Goal: Task Accomplishment & Management: Manage account settings

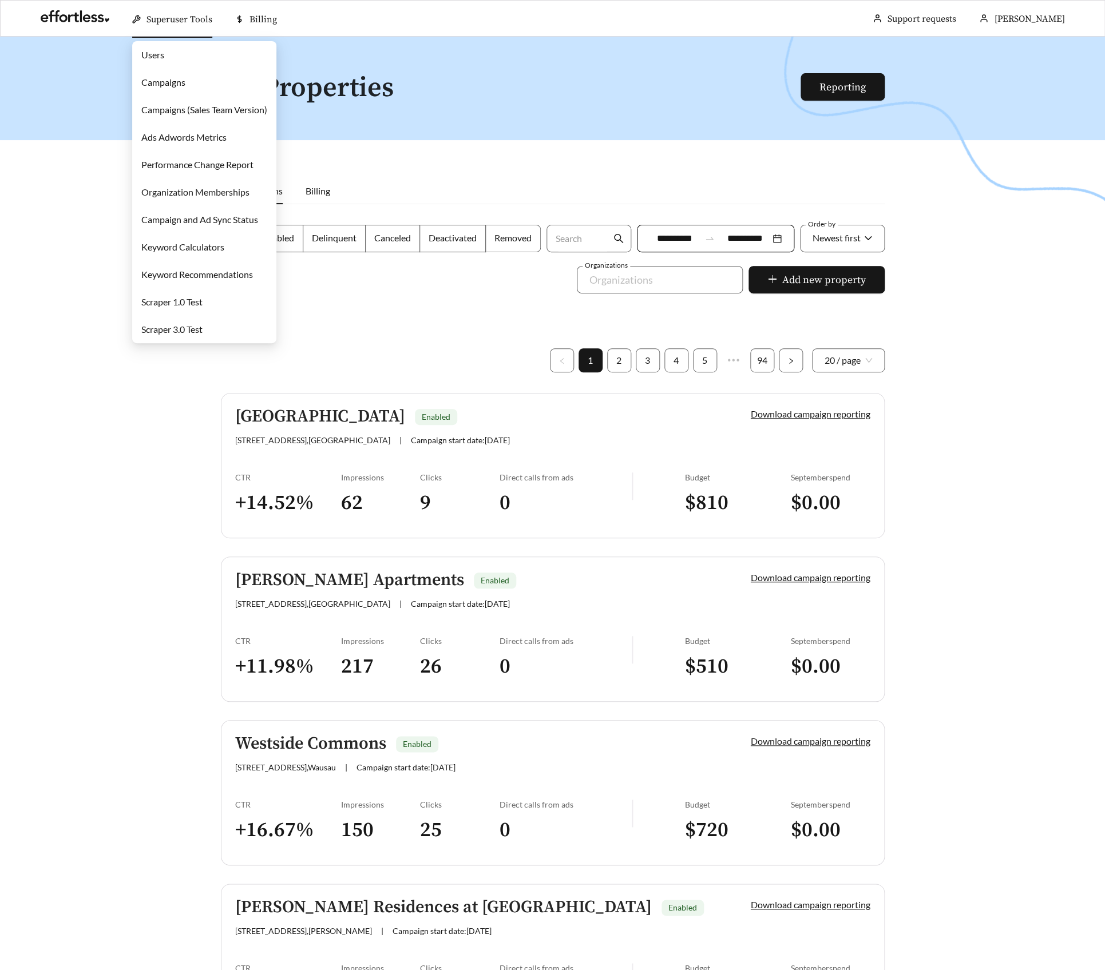
click at [183, 78] on link "Campaigns" at bounding box center [163, 82] width 44 height 11
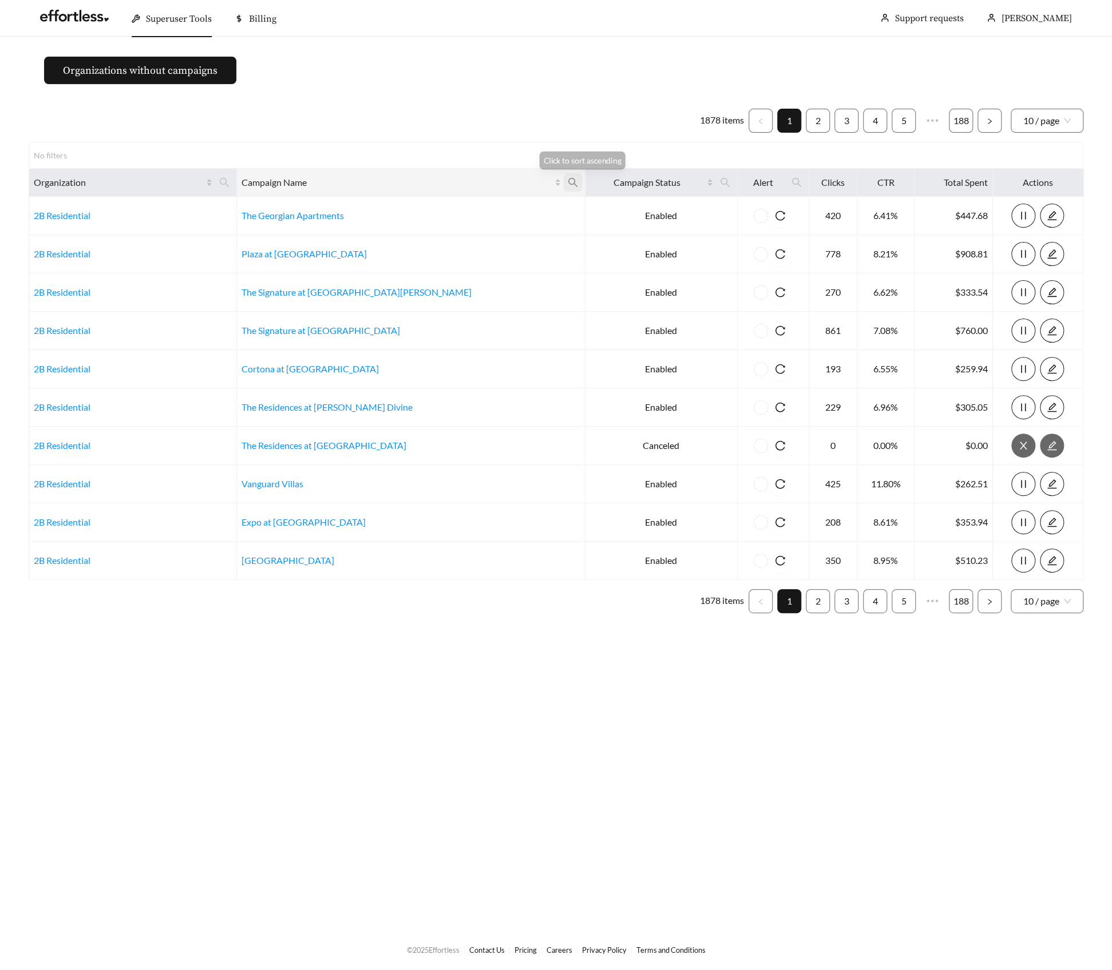
click at [568, 181] on icon "search" at bounding box center [573, 182] width 10 height 10
click at [456, 203] on input "text" at bounding box center [424, 210] width 117 height 24
type input "****"
click at [470, 241] on span "Ok" at bounding box center [465, 237] width 9 height 11
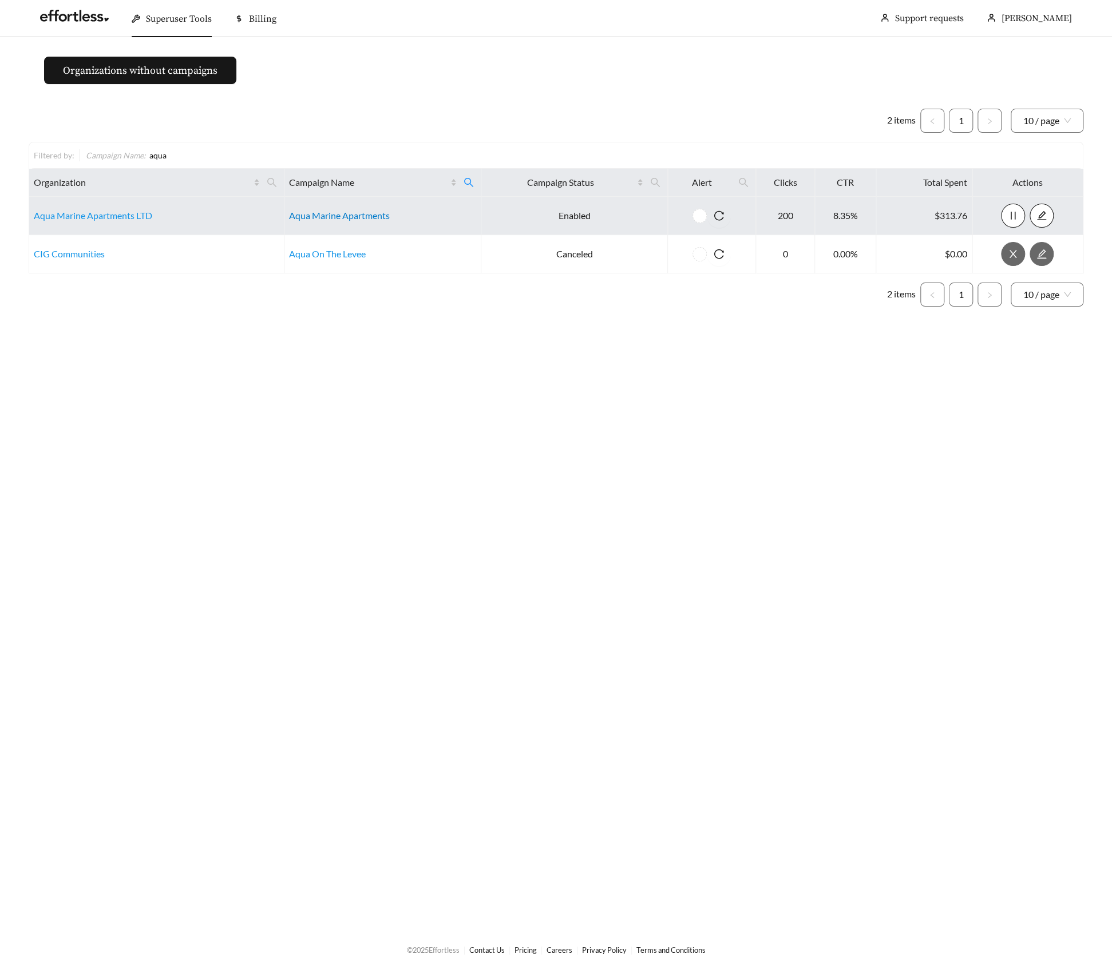
click at [332, 211] on link "Aqua Marine Apartments" at bounding box center [339, 215] width 101 height 11
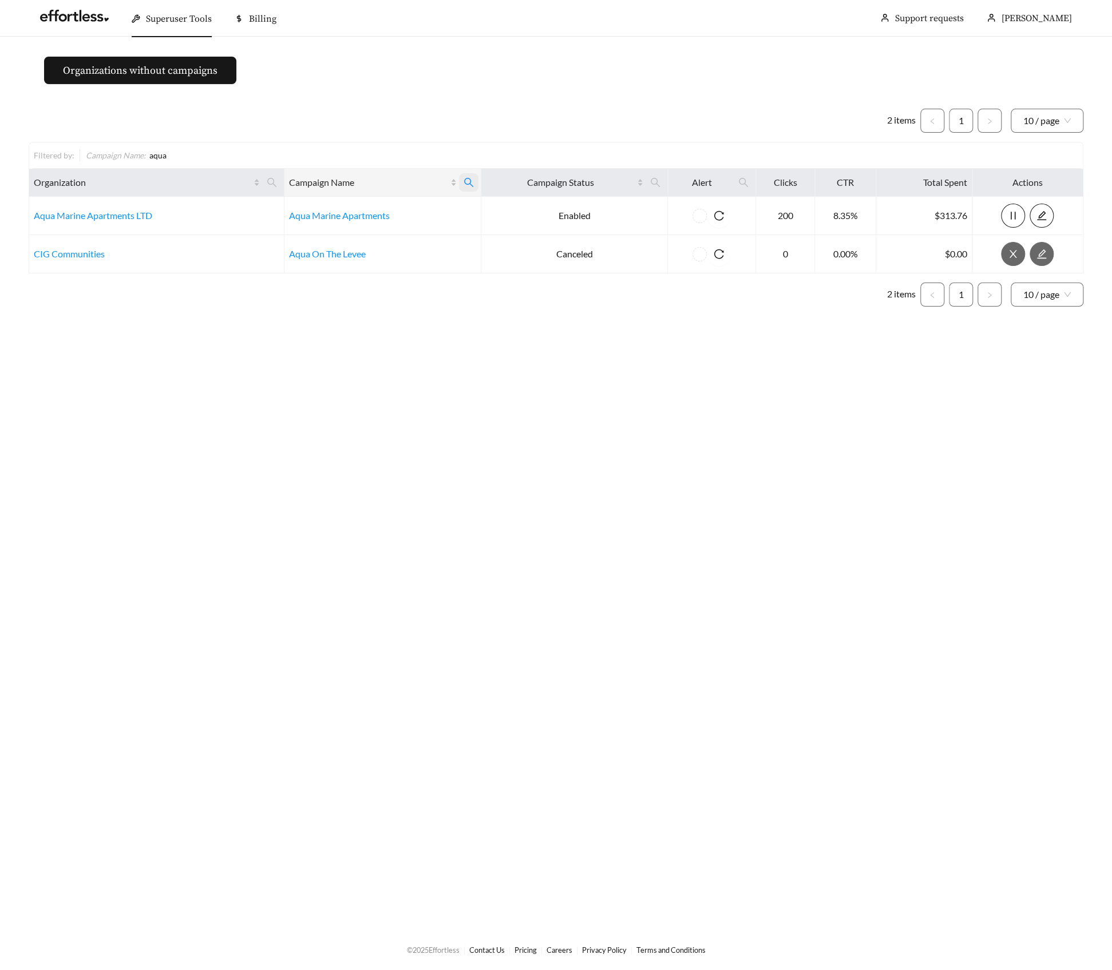
click at [463, 179] on icon "search" at bounding box center [468, 182] width 10 height 10
click at [408, 204] on input "****" at bounding box center [399, 210] width 117 height 24
type input "********"
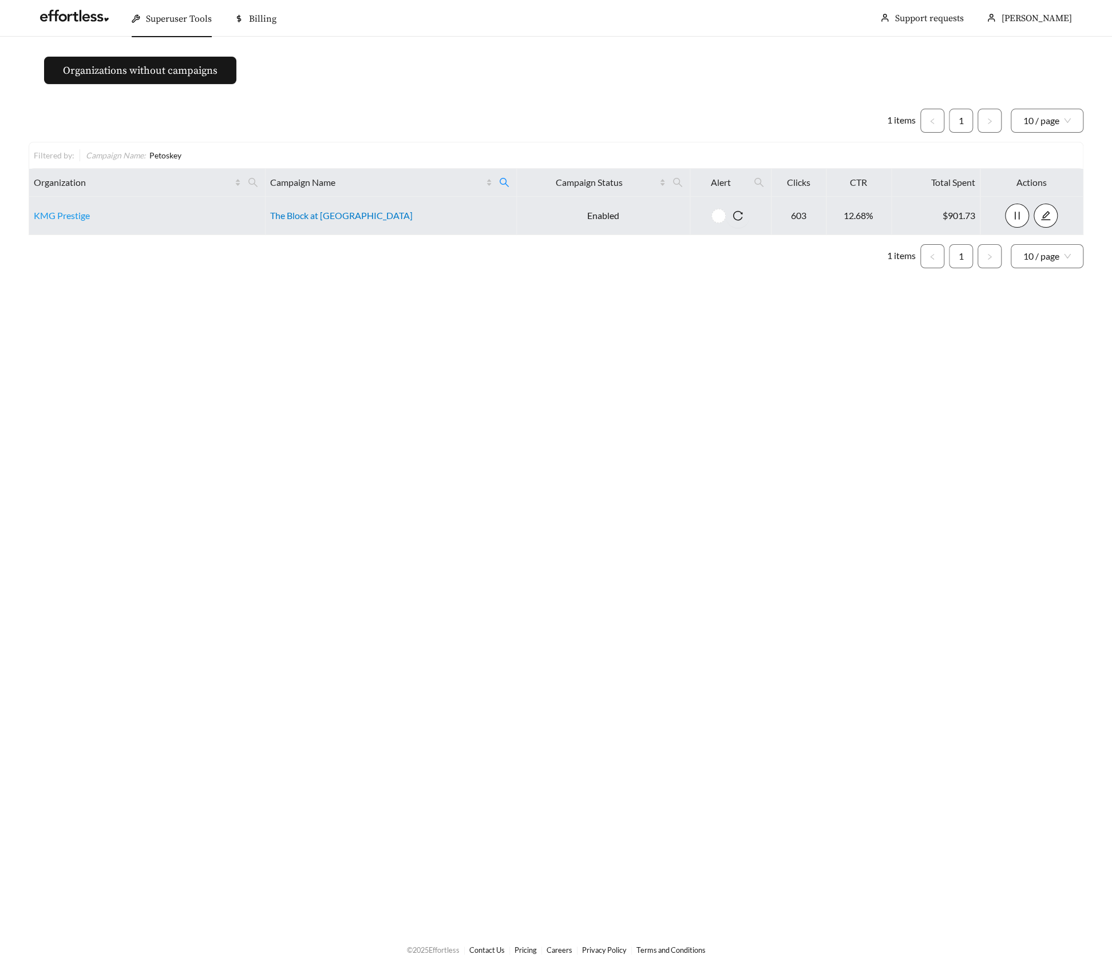
click at [300, 217] on link "The Block at Petoskey" at bounding box center [341, 215] width 142 height 11
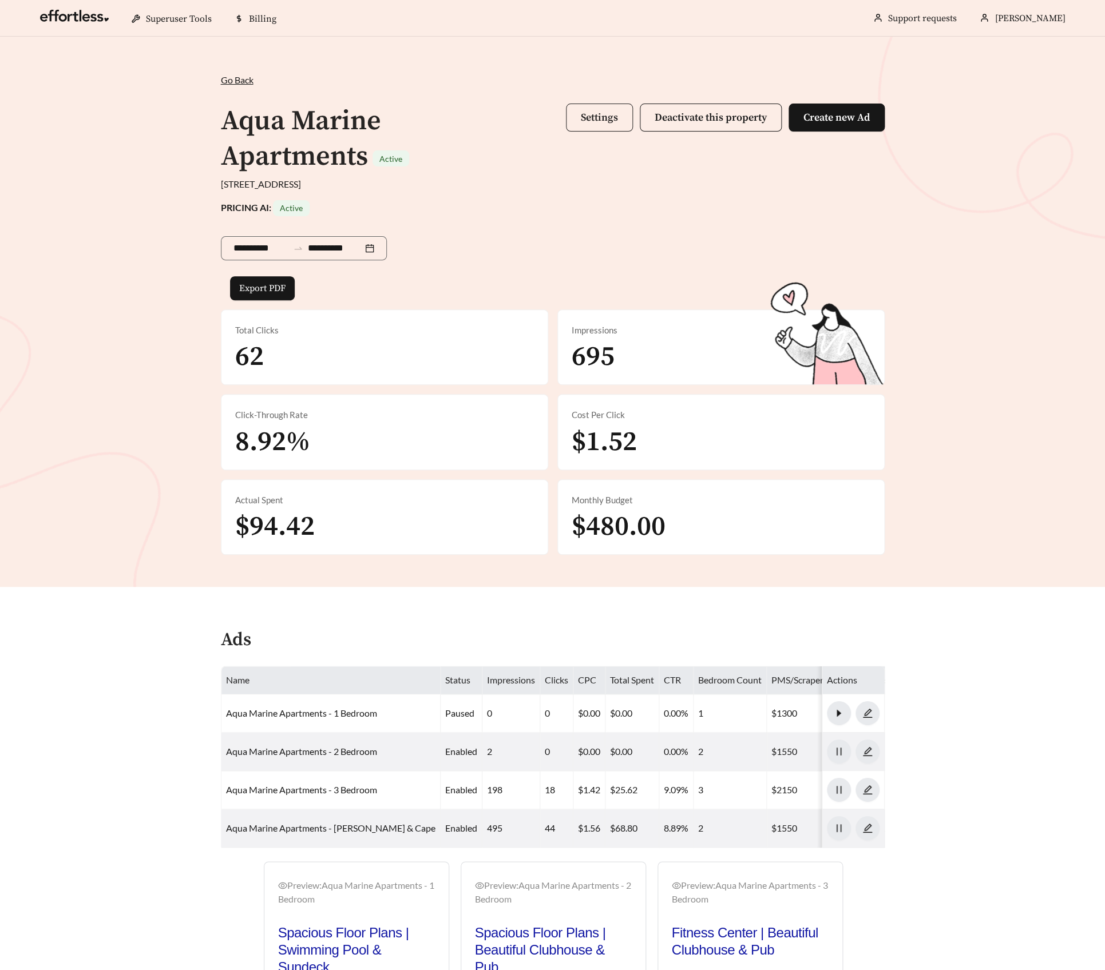
click at [618, 109] on button "Settings" at bounding box center [599, 118] width 67 height 28
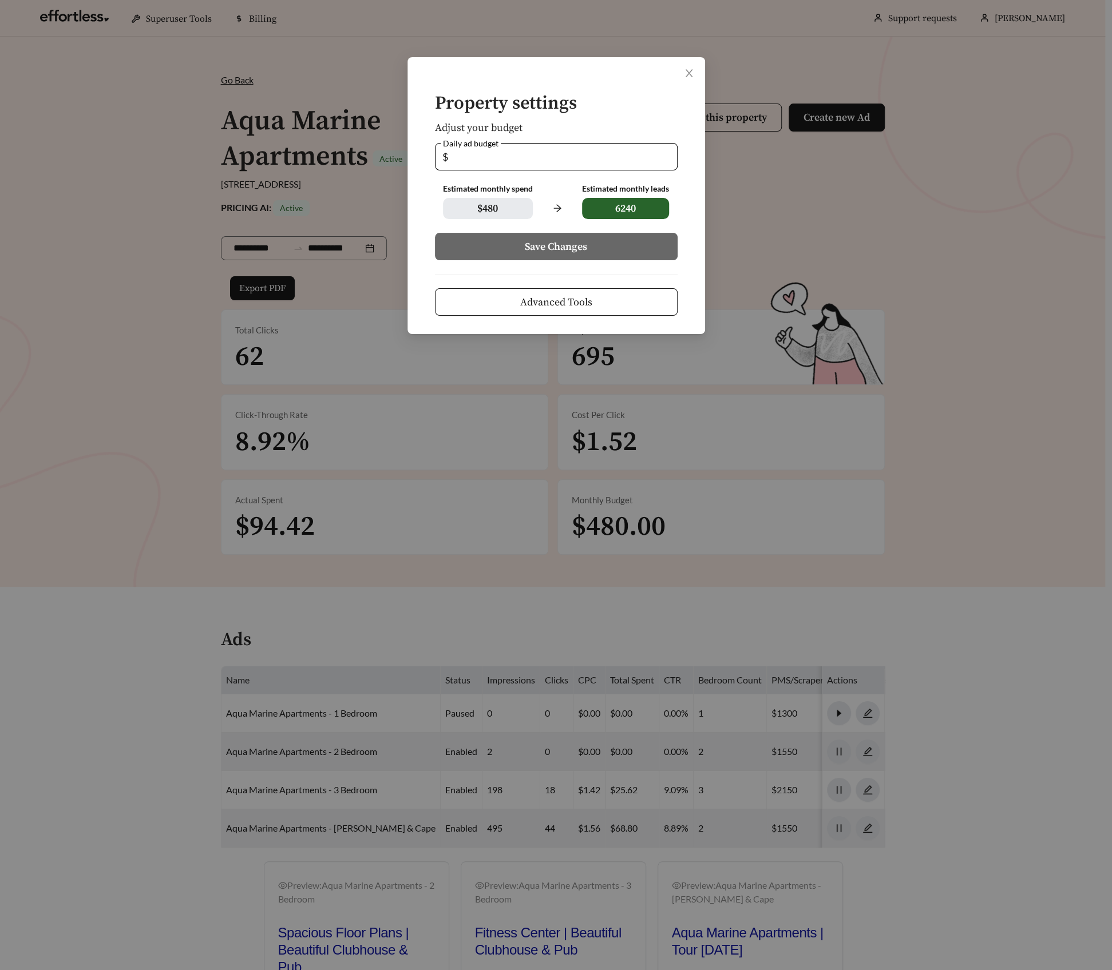
click at [588, 307] on span "Advanced Tools" at bounding box center [556, 302] width 72 height 15
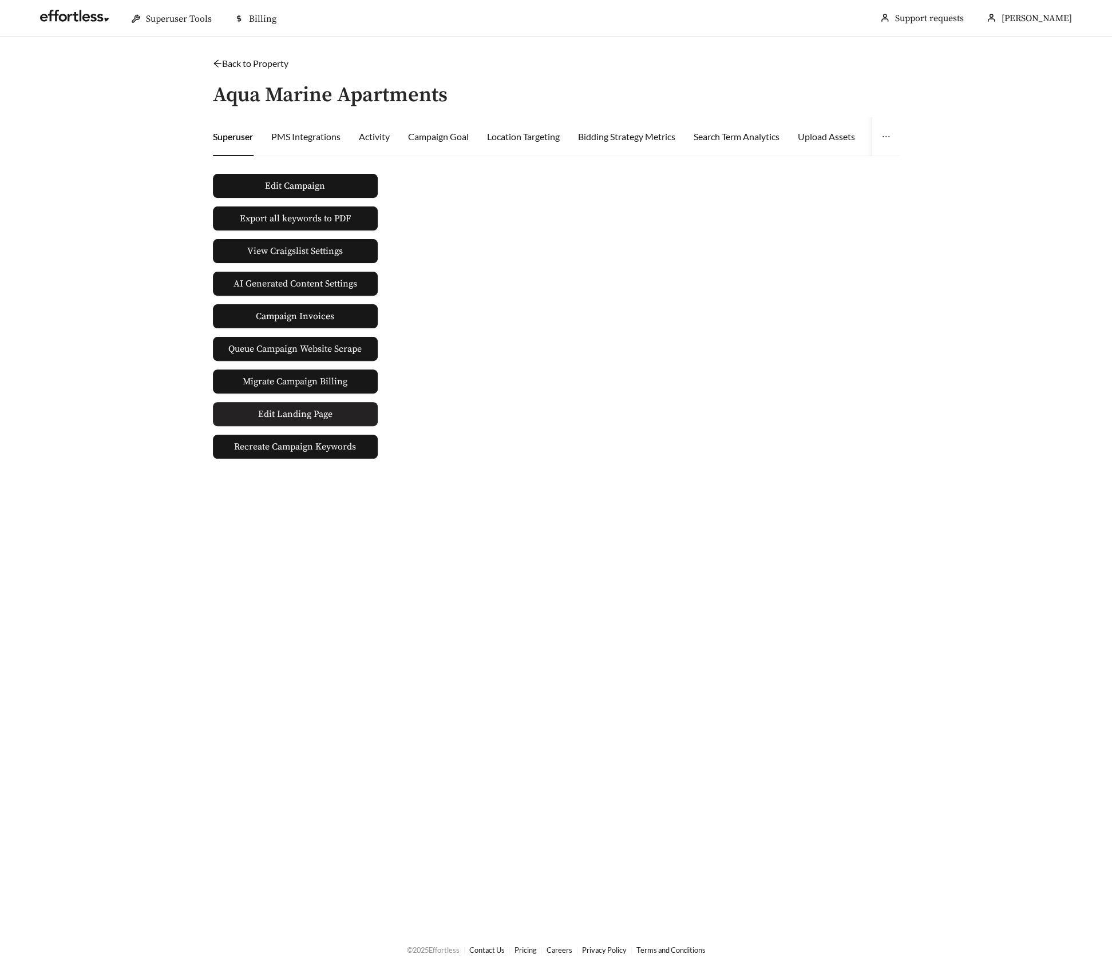
click at [347, 411] on link "Edit Landing Page" at bounding box center [295, 414] width 165 height 24
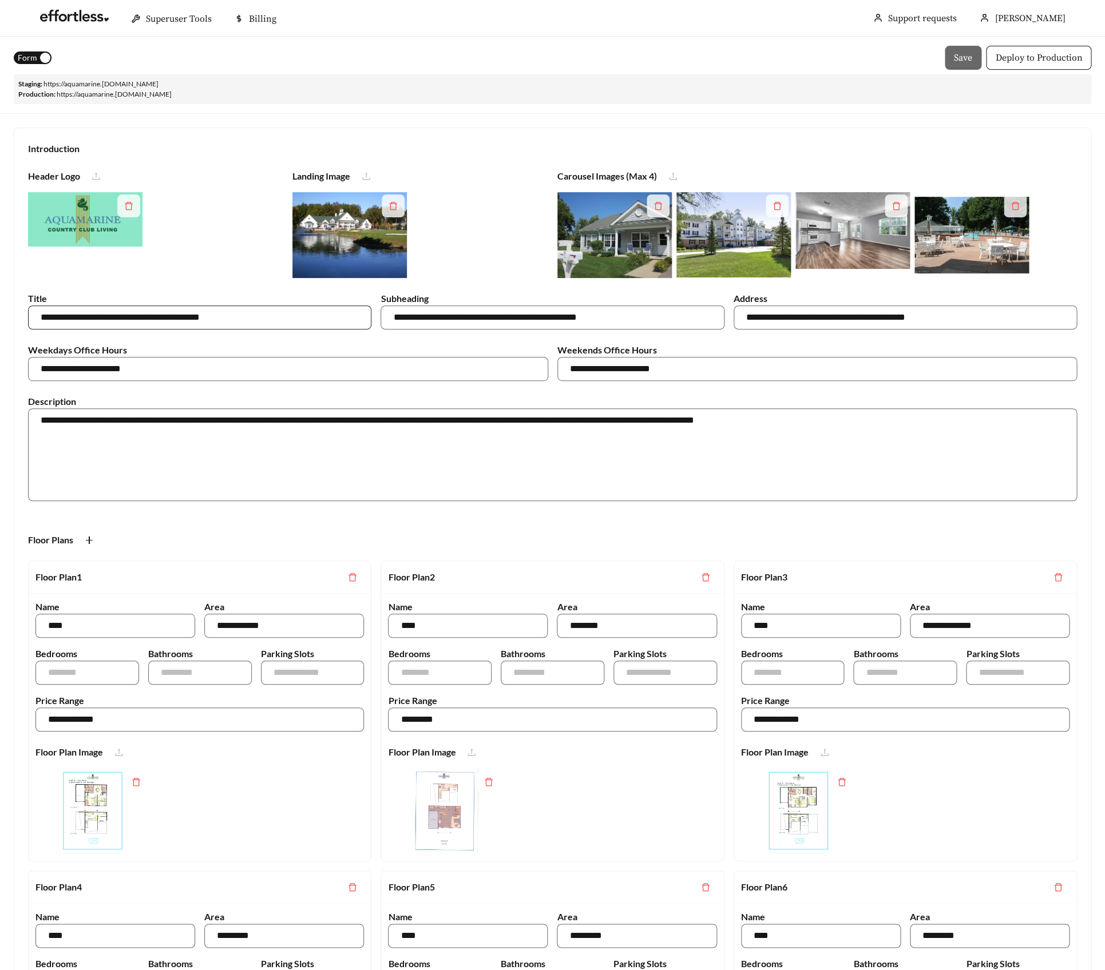
scroll to position [6, 0]
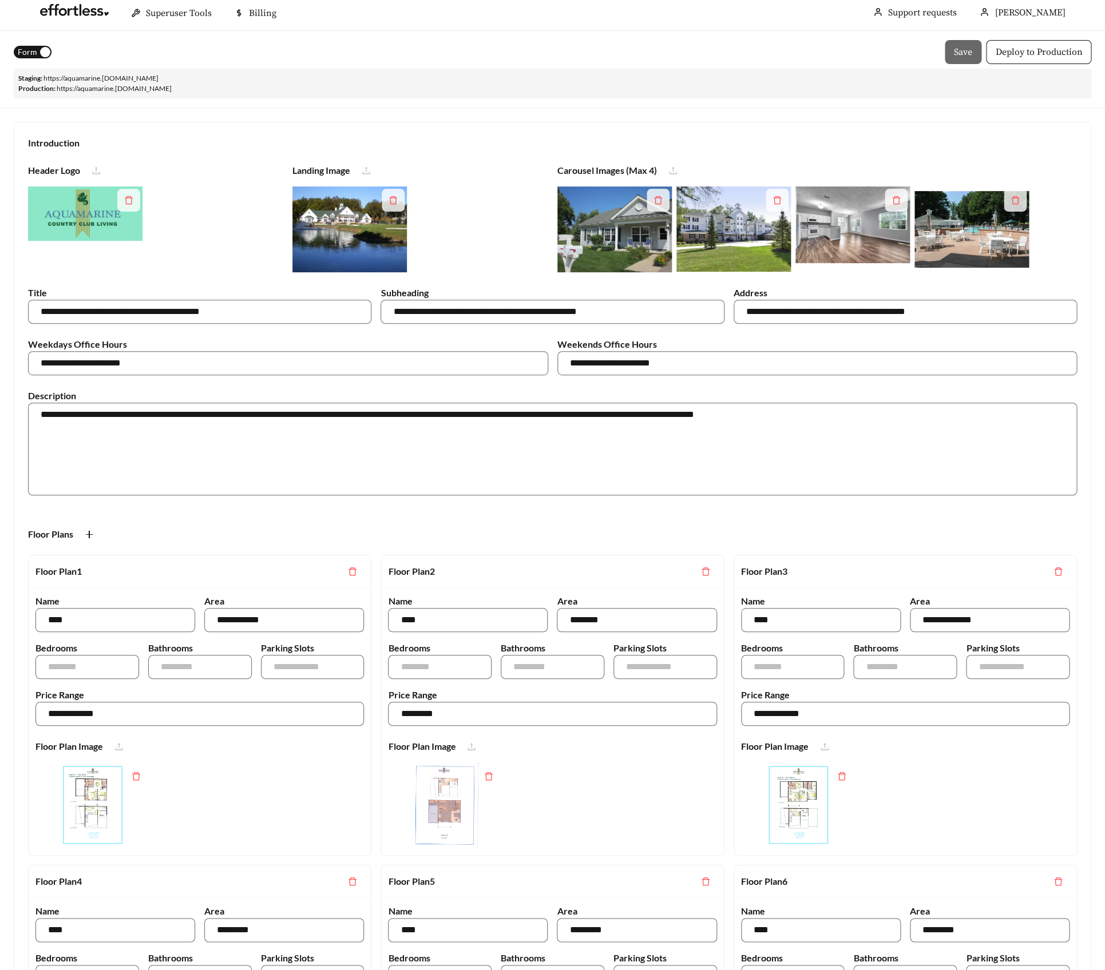
click at [43, 47] on div "button" at bounding box center [45, 52] width 10 height 10
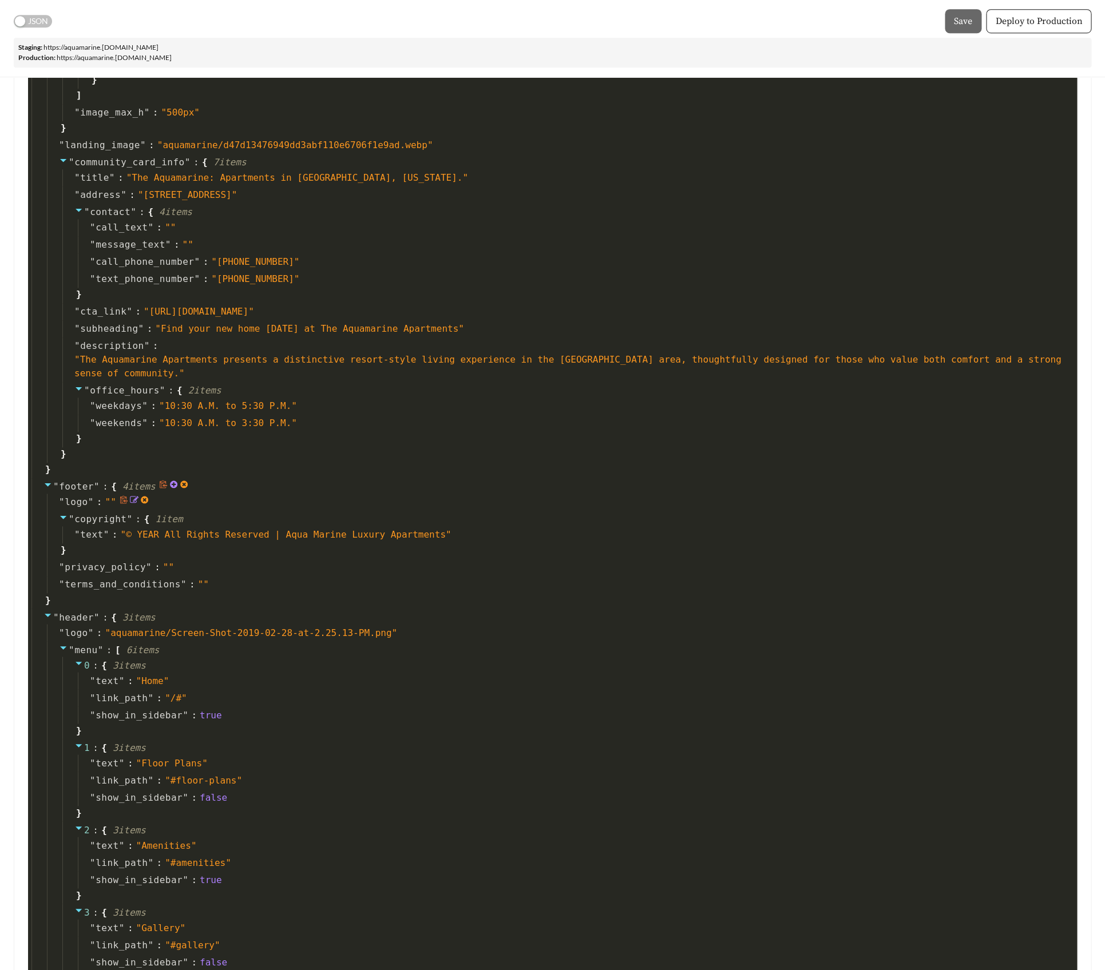
scroll to position [426, 0]
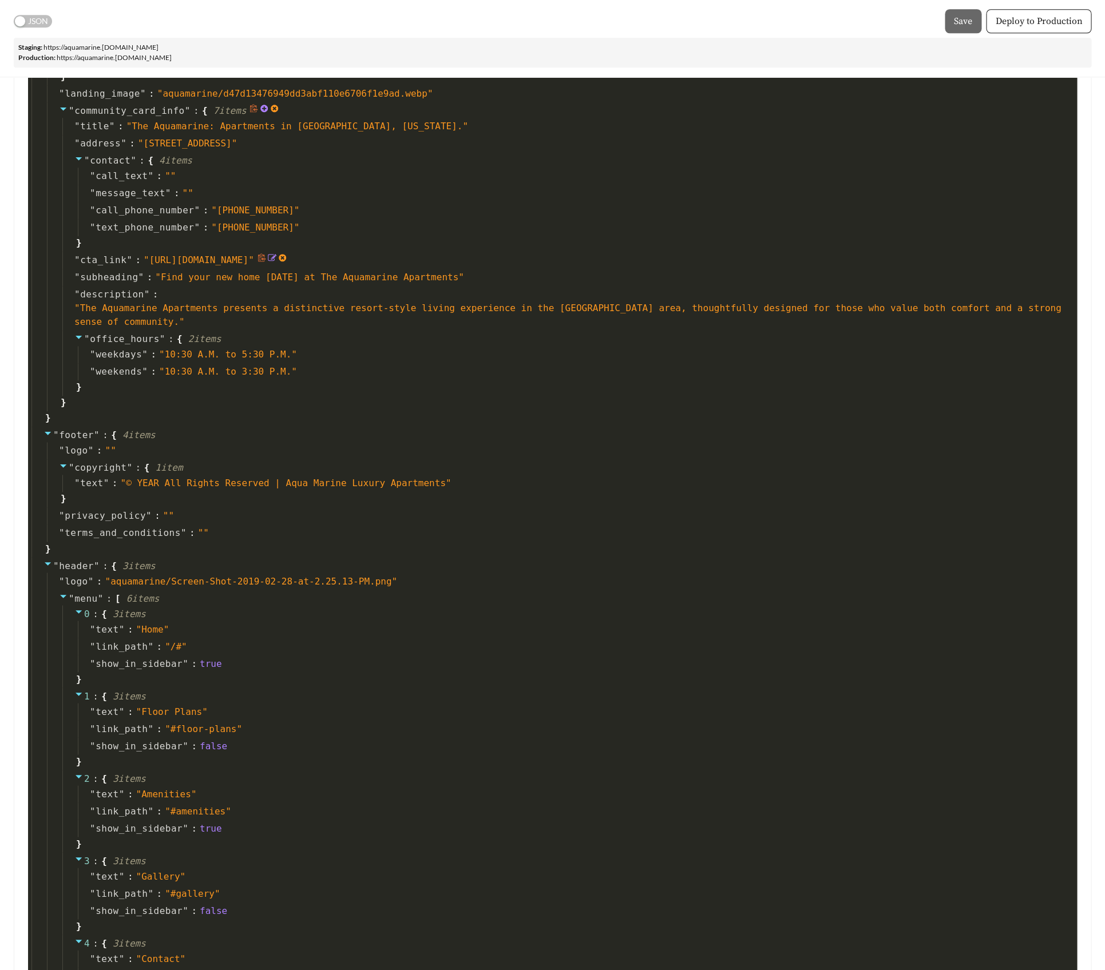
click at [265, 253] on icon at bounding box center [261, 257] width 7 height 8
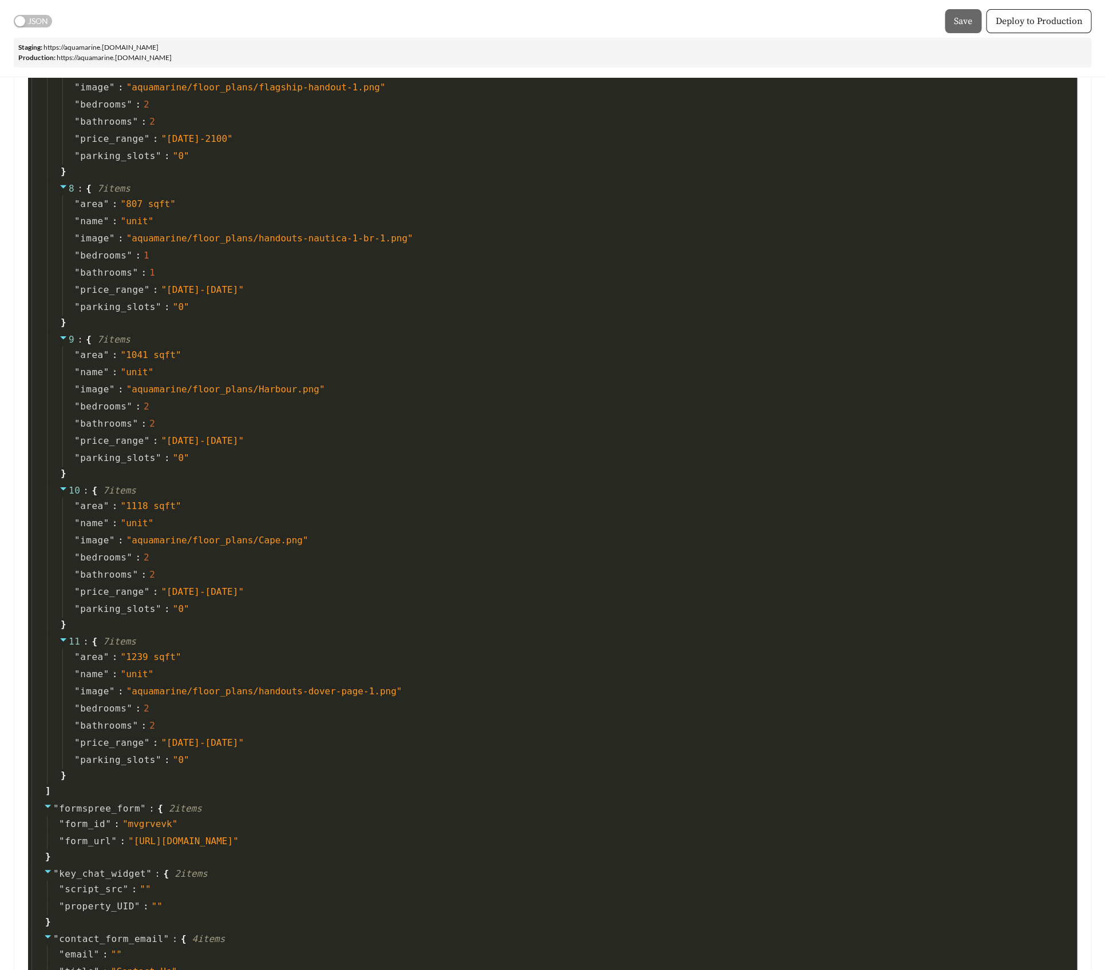
scroll to position [4118, 0]
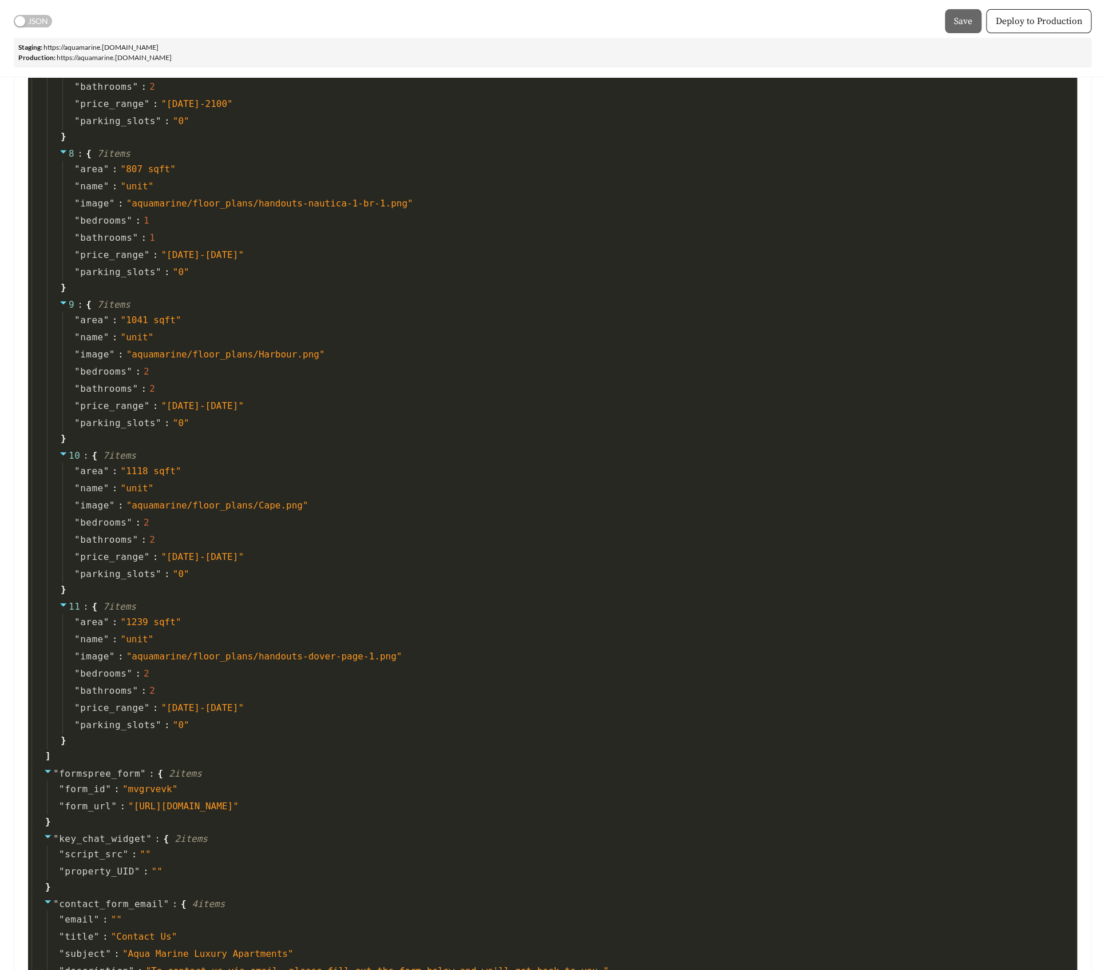
click at [138, 56] on link "https:// aquamarine .effortlesslanding.com" at bounding box center [114, 57] width 115 height 9
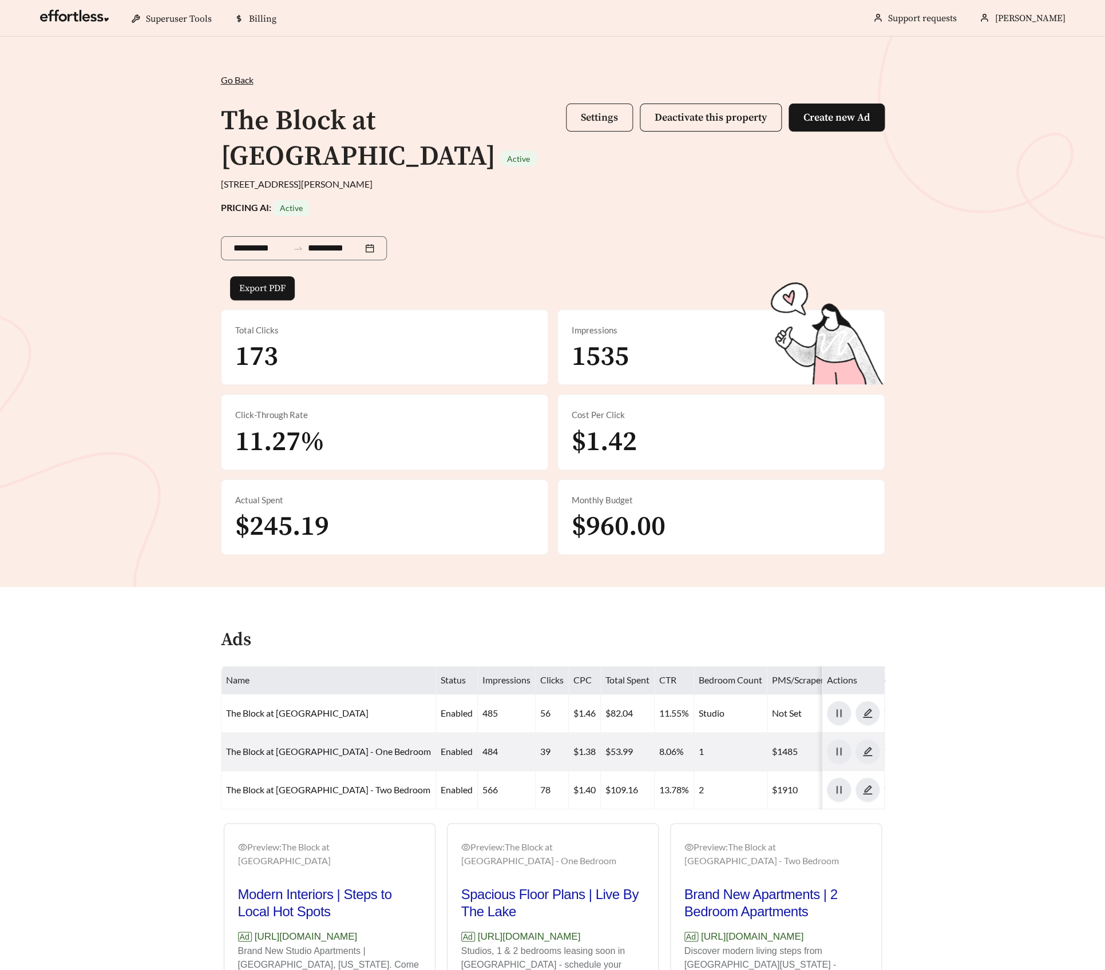
click at [574, 113] on button "Settings" at bounding box center [599, 118] width 67 height 28
drag, startPoint x: 590, startPoint y: 120, endPoint x: 592, endPoint y: 112, distance: 7.6
click at [590, 118] on span "Settings" at bounding box center [599, 117] width 37 height 13
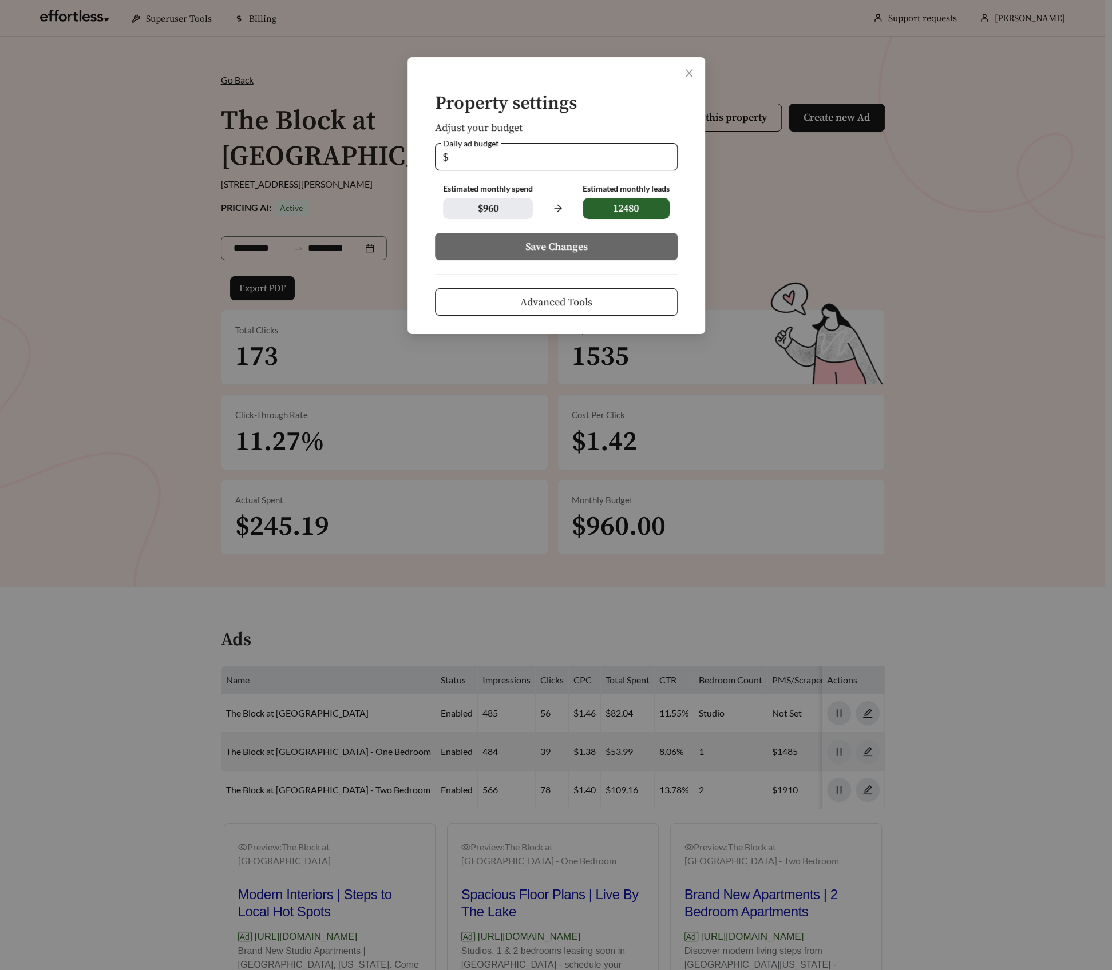
click at [593, 106] on h4 "Property settings" at bounding box center [556, 104] width 243 height 20
drag, startPoint x: 593, startPoint y: 60, endPoint x: 593, endPoint y: 26, distance: 34.3
click at [593, 26] on div "Property settings Adjust your budget Daily ad budget $ ** Estimated monthly spe…" at bounding box center [556, 485] width 1112 height 970
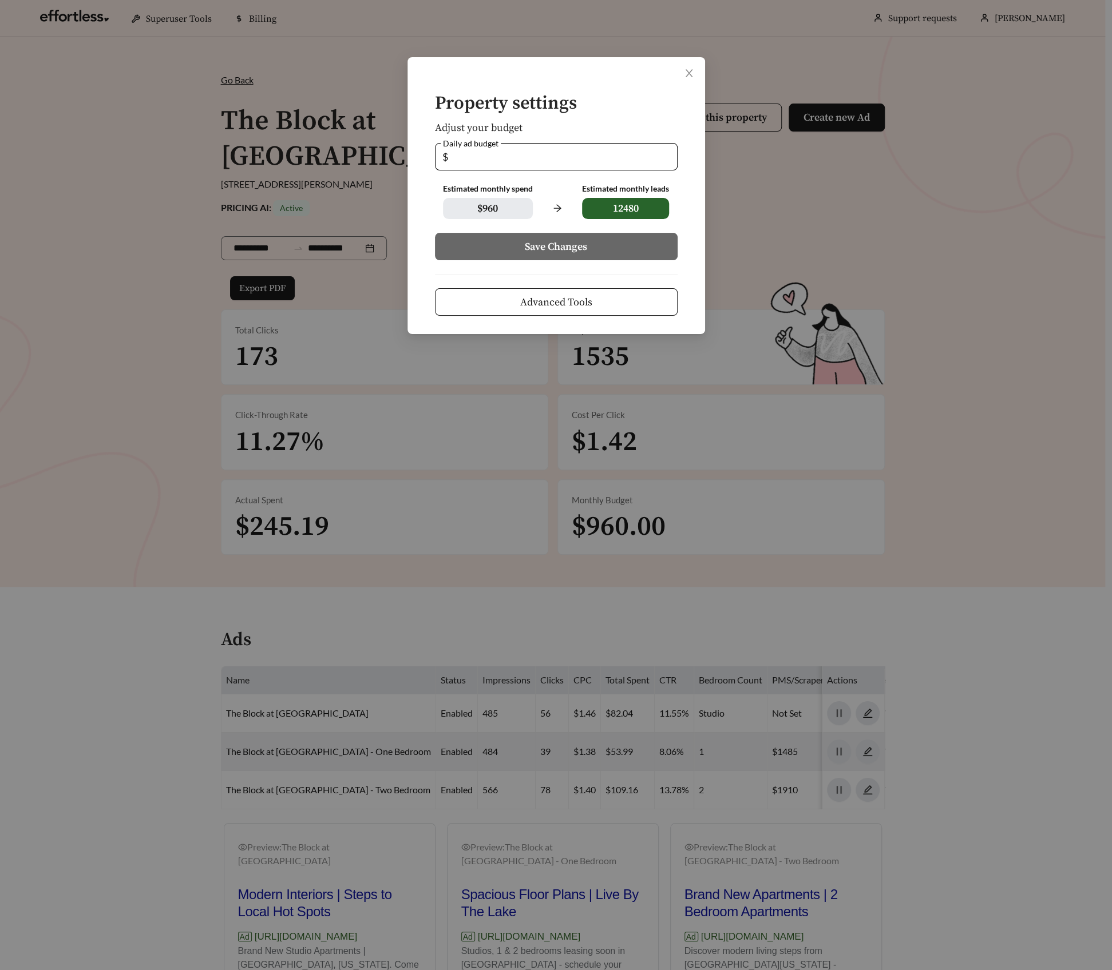
click at [559, 304] on span "Advanced Tools" at bounding box center [556, 302] width 72 height 15
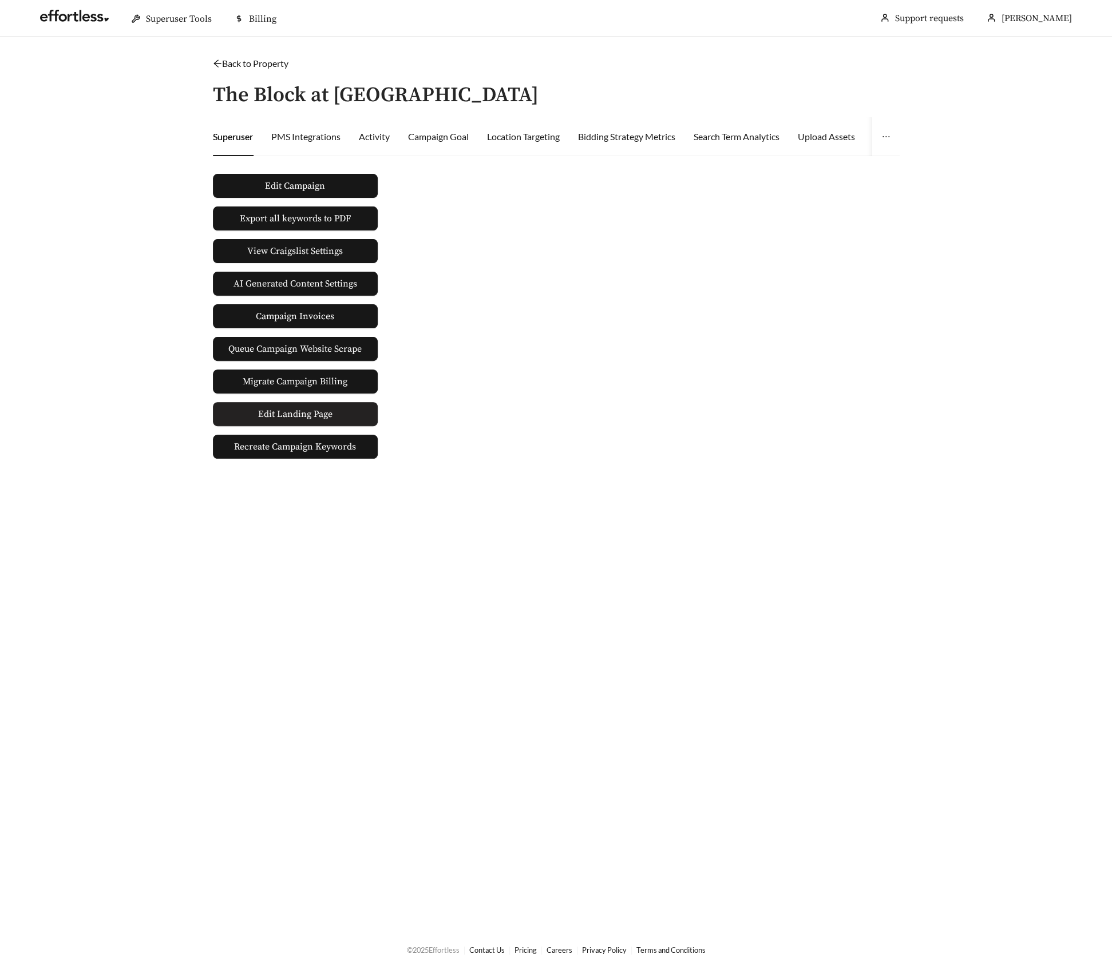
click at [349, 408] on link "Edit Landing Page" at bounding box center [295, 414] width 165 height 24
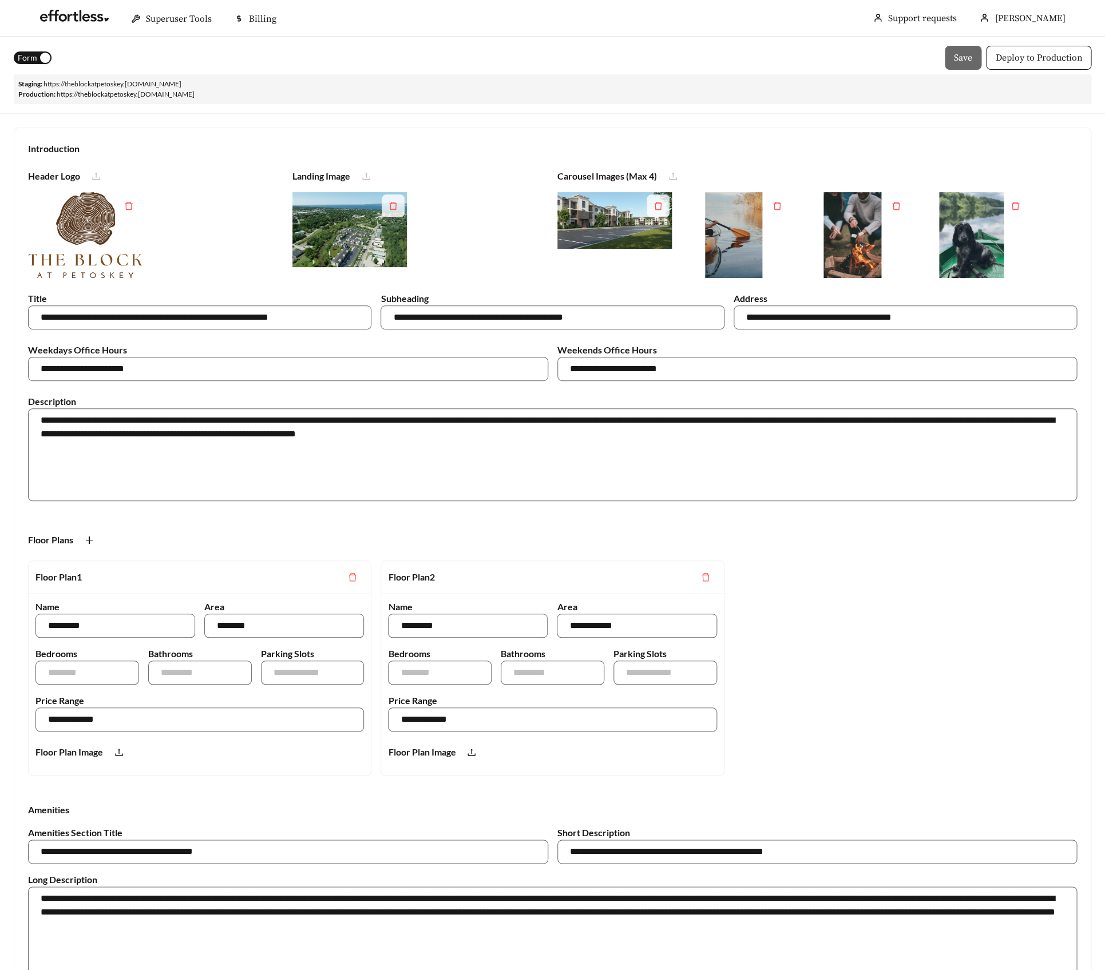
click at [31, 58] on span "Form" at bounding box center [27, 57] width 19 height 13
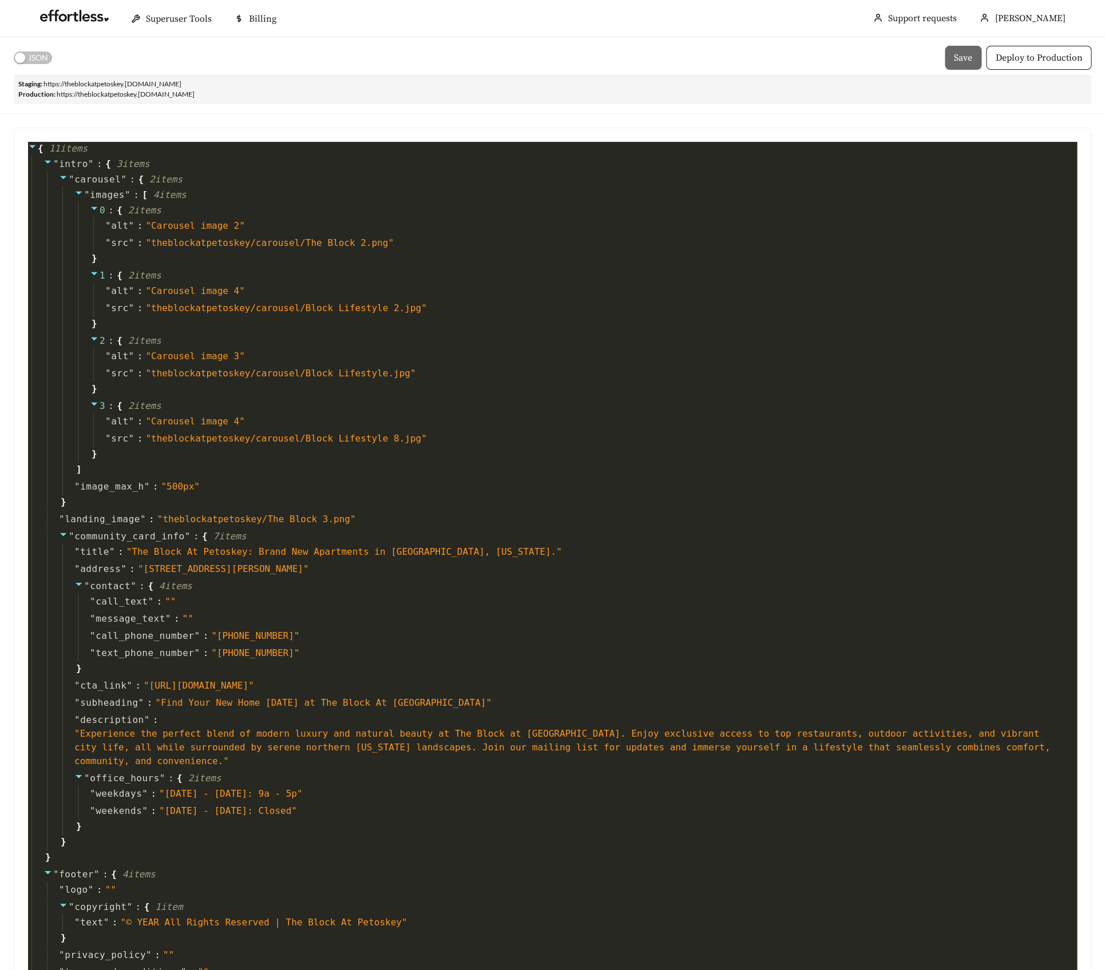
scroll to position [6, 0]
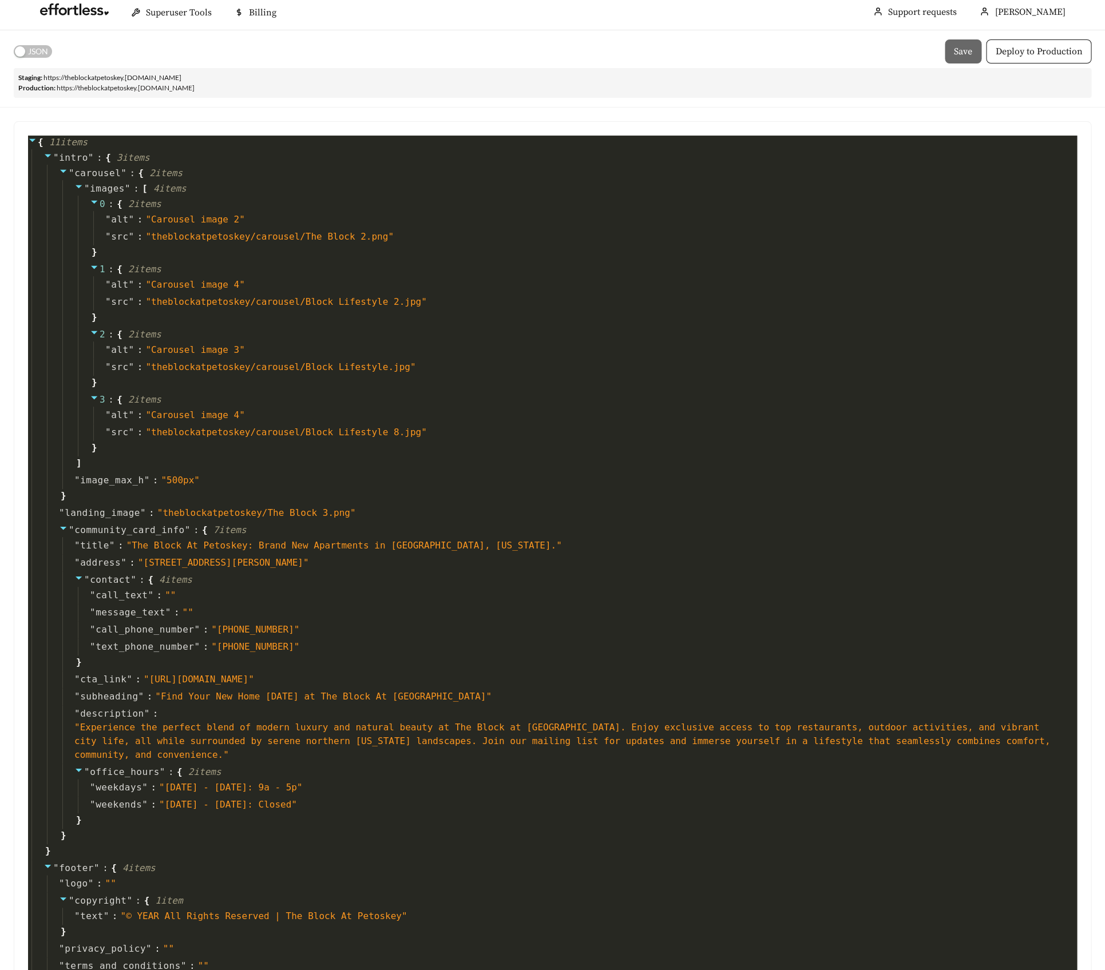
click at [137, 88] on link "https:// theblockatpetoskey .[DOMAIN_NAME]" at bounding box center [126, 88] width 138 height 9
